Goal: Information Seeking & Learning: Learn about a topic

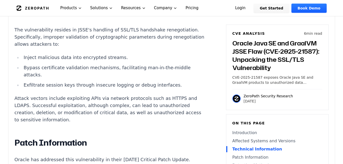
scroll to position [588, 0]
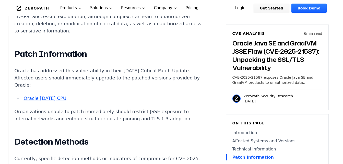
click at [64, 96] on link "Oracle [DATE] CPU" at bounding box center [45, 98] width 43 height 5
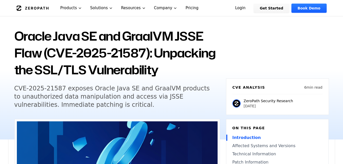
scroll to position [0, 0]
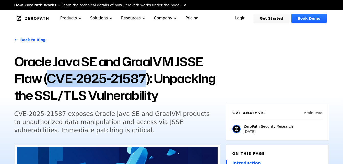
copy h1 "CVE-2025-21587"
drag, startPoint x: 47, startPoint y: 77, endPoint x: 145, endPoint y: 80, distance: 98.4
click at [145, 80] on h1 "Oracle Java SE and GraalVM JSSE Flaw (CVE-2025-21587): Unpacking the SSL/TLS Vu…" at bounding box center [117, 78] width 206 height 51
copy h1 "CVE-2025-21587"
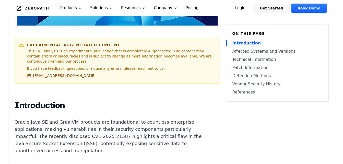
scroll to position [397, 0]
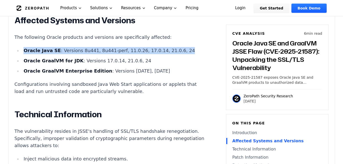
copy li "Oracle Java SE : Versions 8u441, 8u441-perf, 11.0.26, 17.0.14, 21.0.6, 24"
drag, startPoint x: 167, startPoint y: 45, endPoint x: 17, endPoint y: 41, distance: 150.3
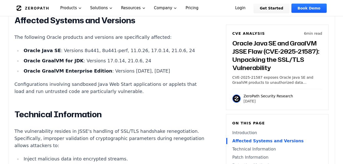
click at [161, 89] on p "Configurations involving sandboxed Java Web Start applications or applets that …" at bounding box center [110, 88] width 190 height 14
